Goal: Task Accomplishment & Management: Manage account settings

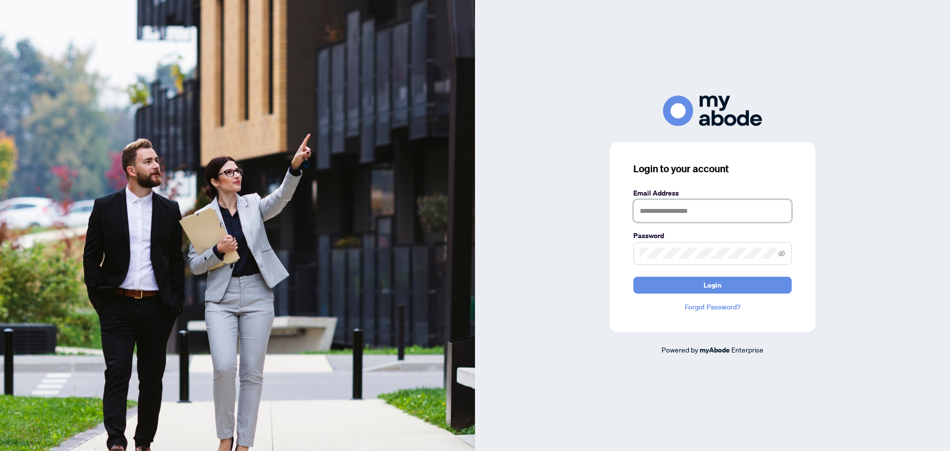
click at [681, 203] on input "text" at bounding box center [712, 210] width 158 height 23
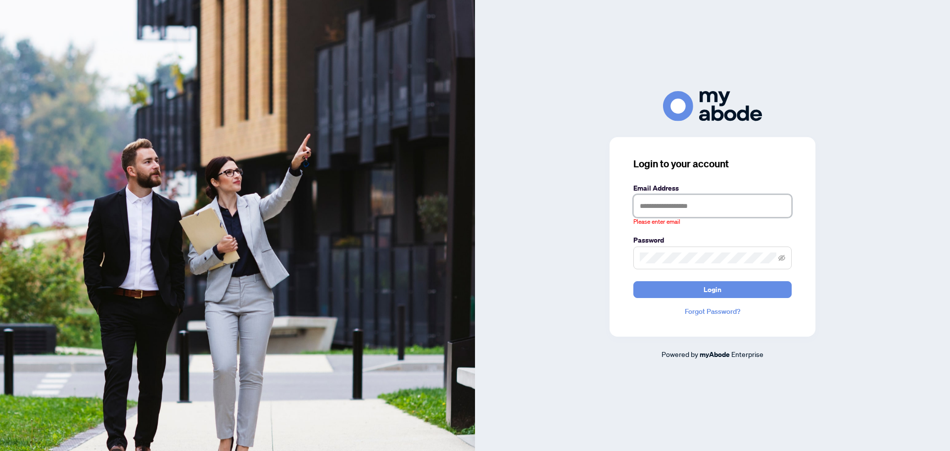
type input "**********"
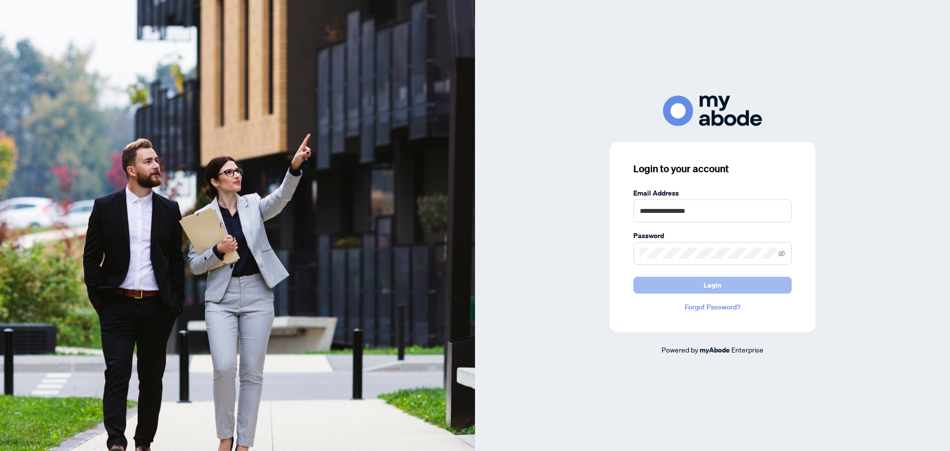
click at [743, 284] on button "Login" at bounding box center [712, 285] width 158 height 17
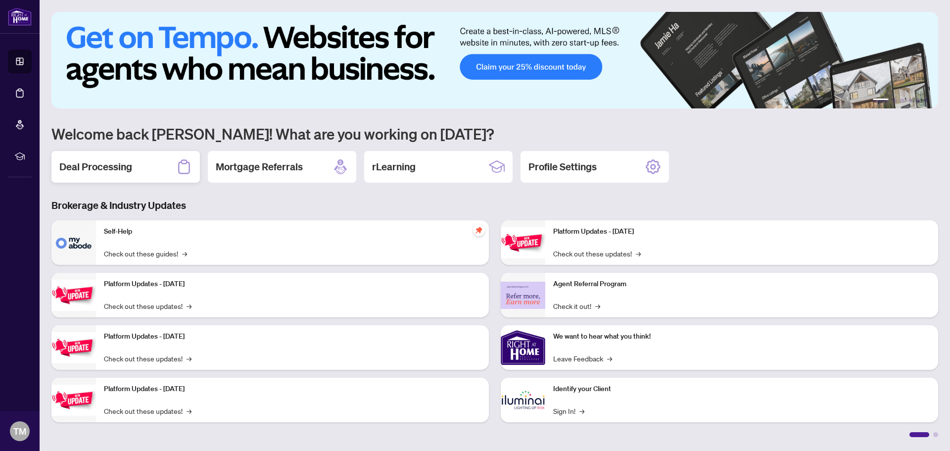
click at [94, 170] on h2 "Deal Processing" at bounding box center [95, 167] width 73 height 14
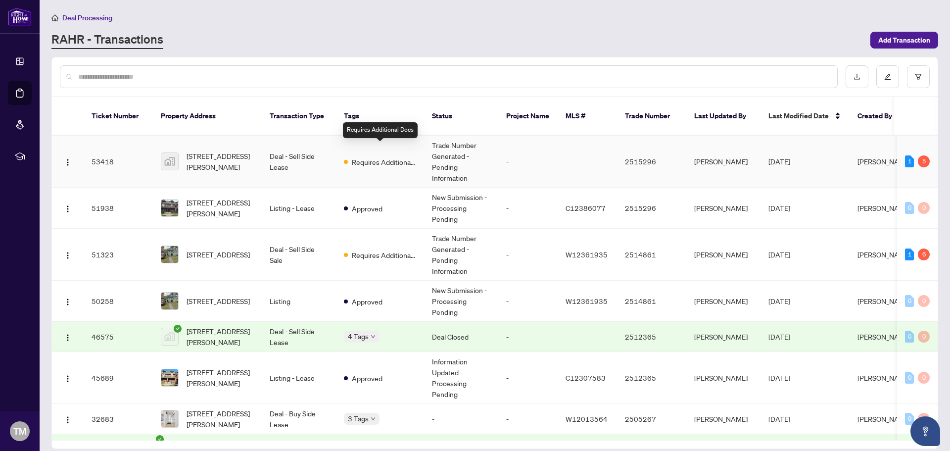
click at [365, 156] on span "Requires Additional Docs" at bounding box center [384, 161] width 64 height 11
click at [230, 249] on span "[STREET_ADDRESS]" at bounding box center [218, 254] width 63 height 11
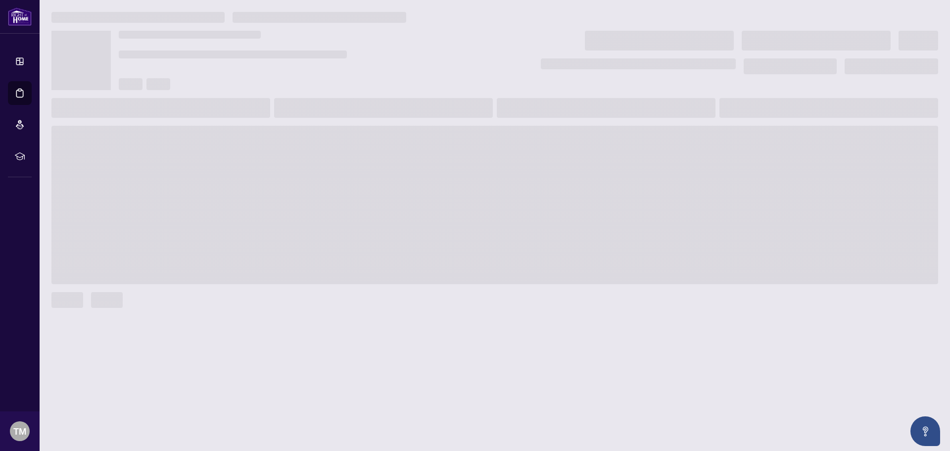
click at [230, 240] on span at bounding box center [494, 205] width 887 height 158
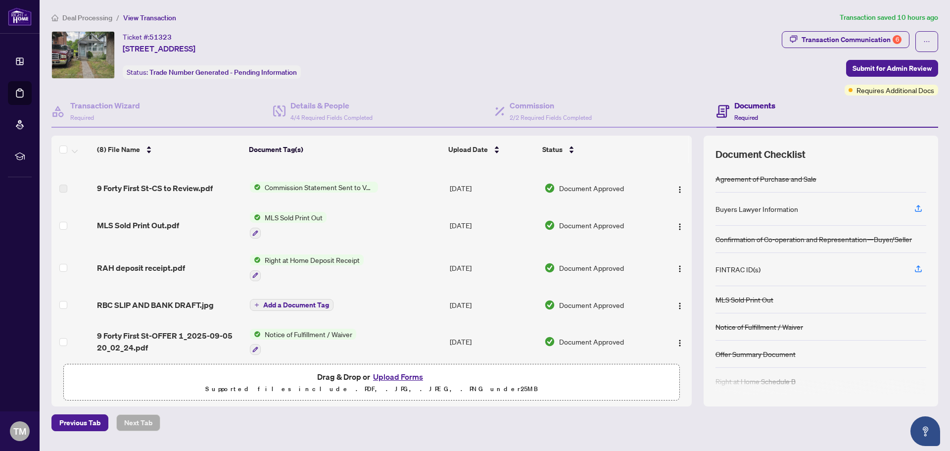
scroll to position [103, 0]
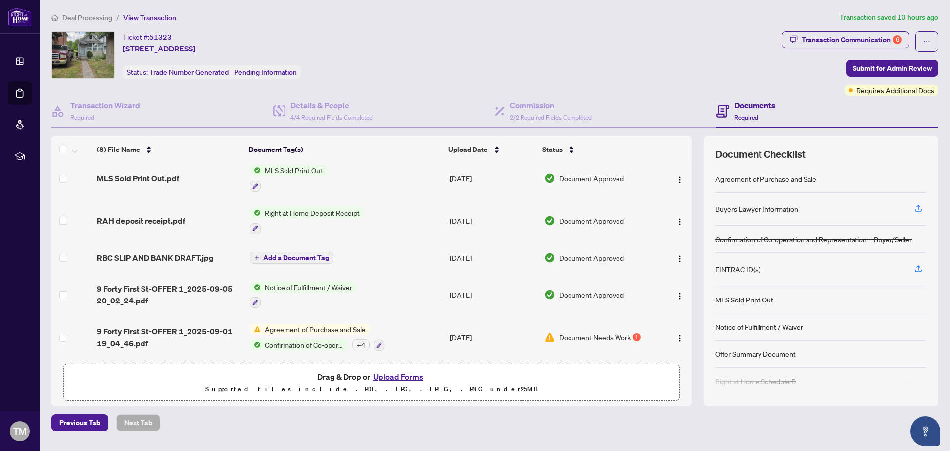
click at [395, 374] on button "Upload Forms" at bounding box center [398, 376] width 56 height 13
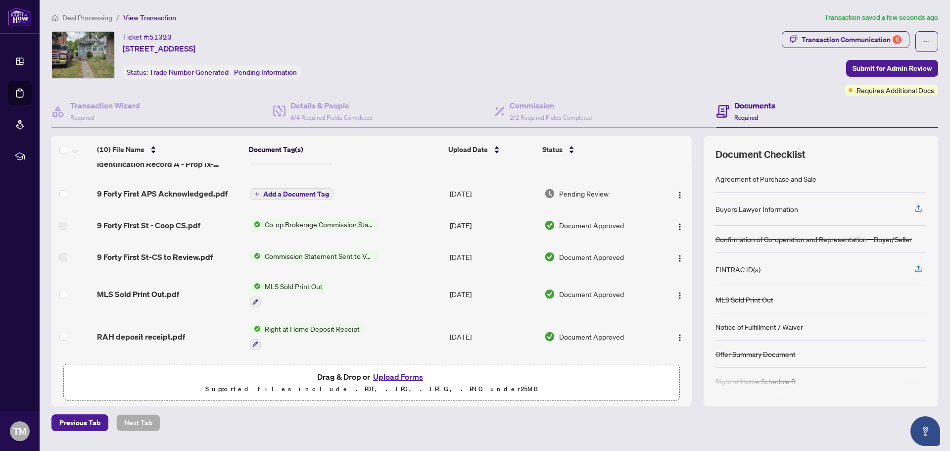
scroll to position [183, 0]
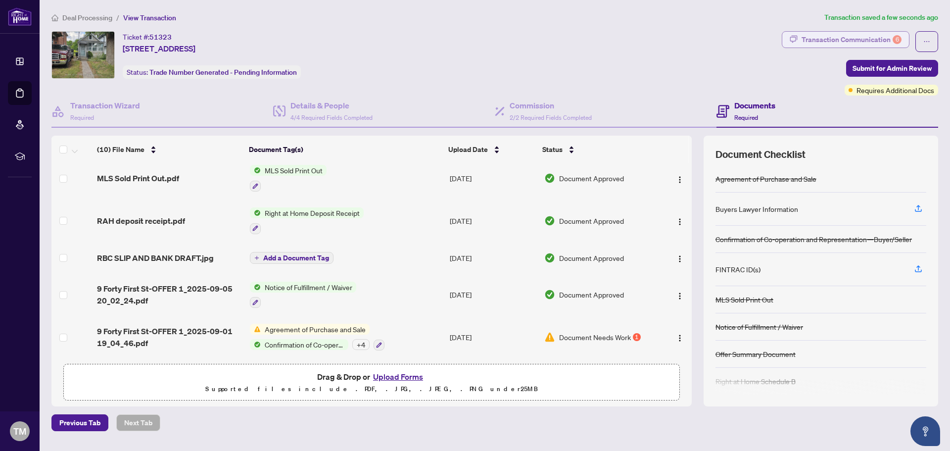
click at [829, 38] on div "Transaction Communication 6" at bounding box center [852, 40] width 100 height 16
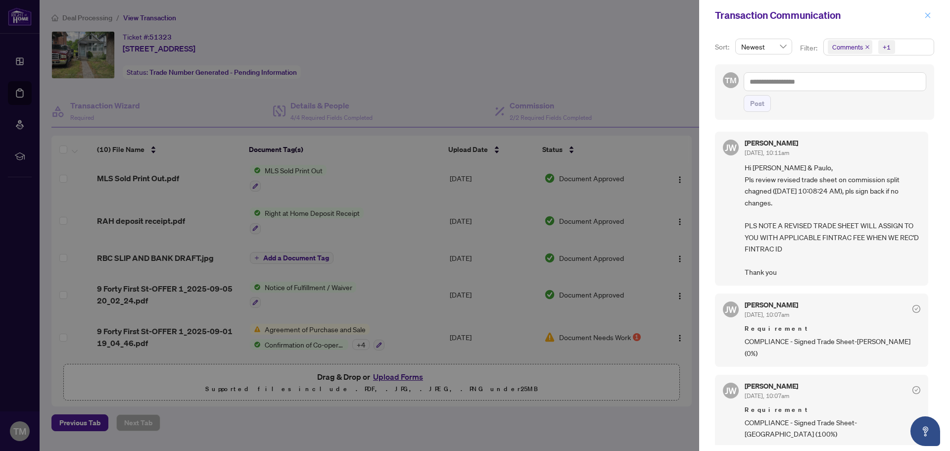
click at [929, 17] on icon "close" at bounding box center [927, 14] width 5 height 5
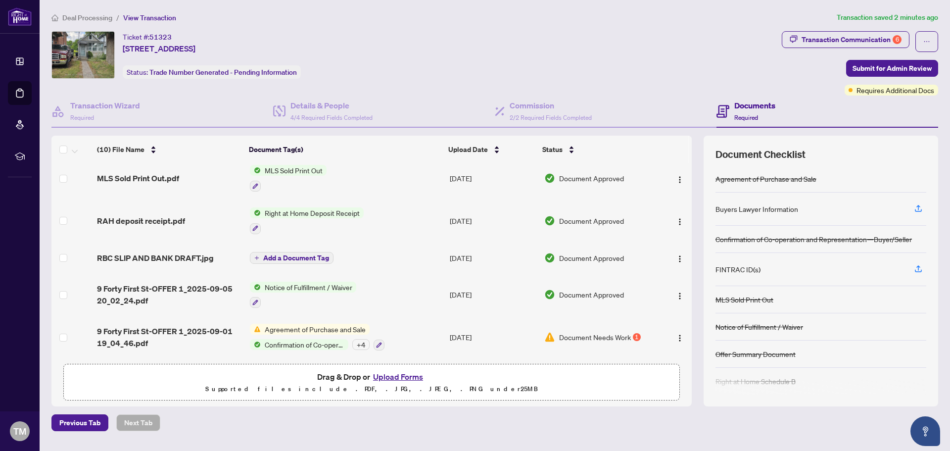
click at [273, 256] on span "Add a Document Tag" at bounding box center [296, 257] width 66 height 7
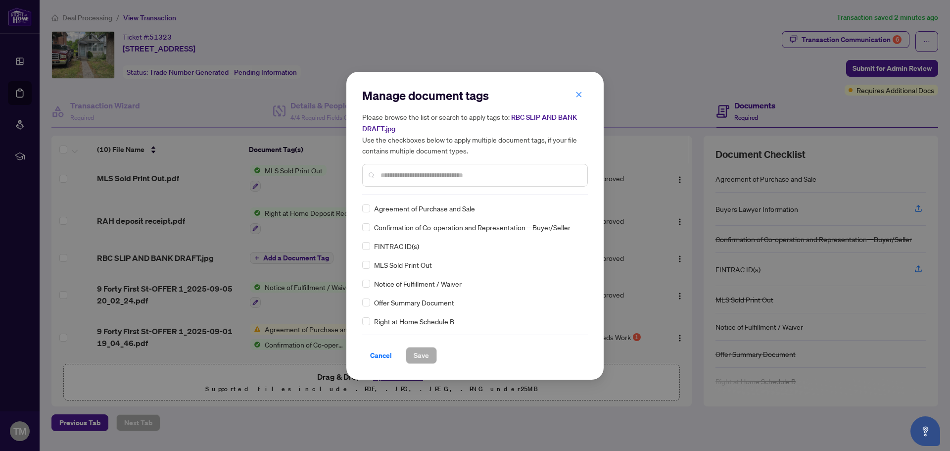
drag, startPoint x: 380, startPoint y: 354, endPoint x: 357, endPoint y: 273, distance: 84.1
click at [380, 352] on span "Cancel" at bounding box center [381, 355] width 22 height 16
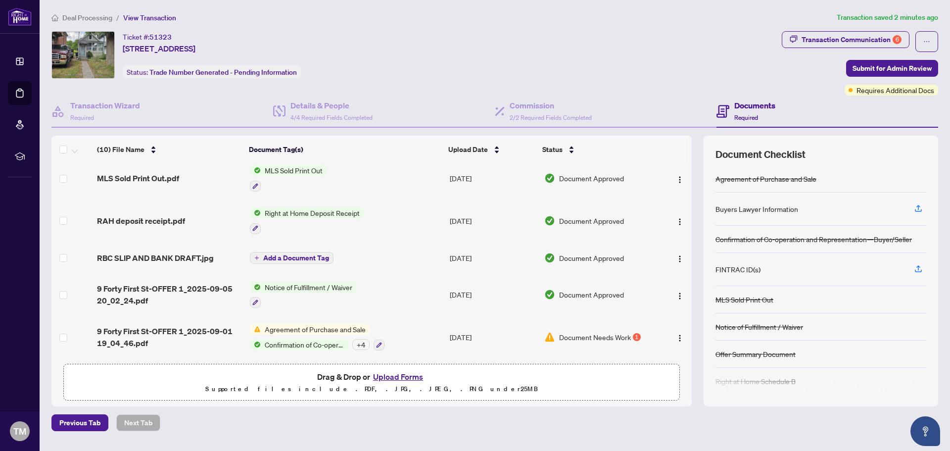
click at [476, 255] on td "[DATE]" at bounding box center [493, 258] width 95 height 32
